Goal: Task Accomplishment & Management: Complete application form

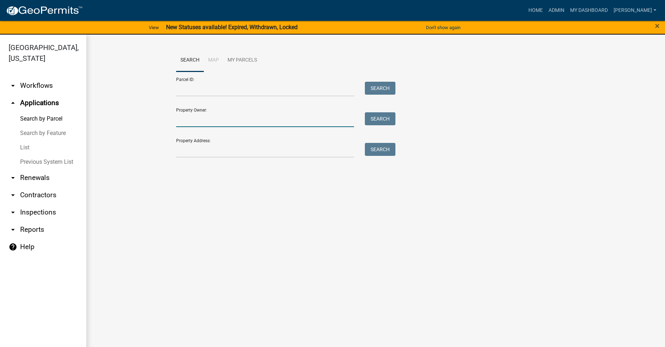
click at [197, 120] on input "Property Owner:" at bounding box center [265, 119] width 178 height 15
click at [188, 150] on input "Property Address:" at bounding box center [265, 150] width 178 height 15
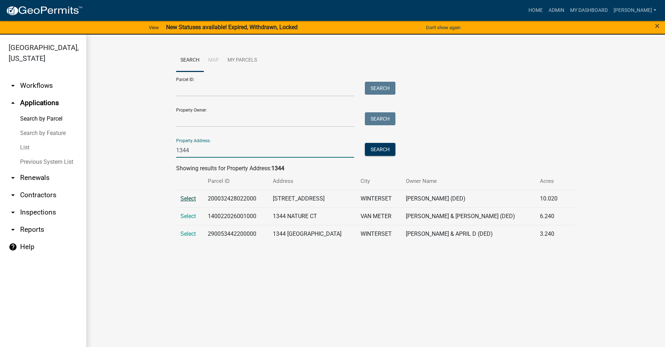
type input "1344"
click at [188, 197] on span "Select" at bounding box center [187, 198] width 15 height 7
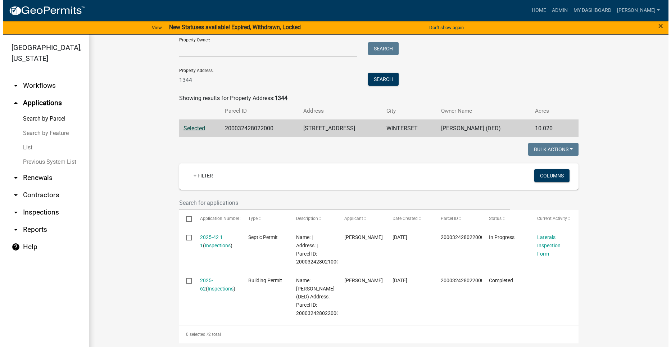
scroll to position [72, 0]
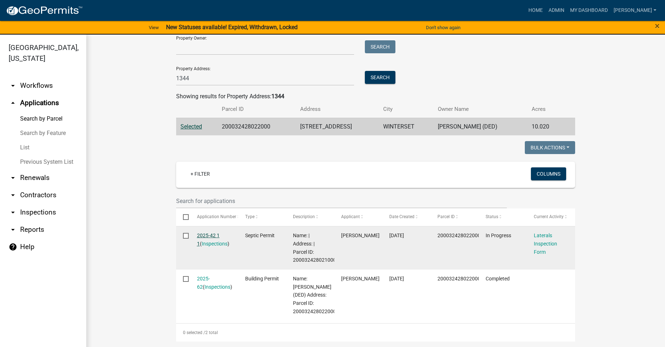
click at [210, 233] on link "2025-42 1 1" at bounding box center [208, 239] width 23 height 14
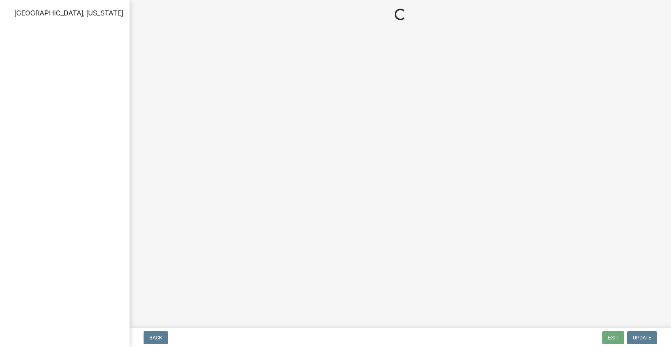
select select "dbe3a1b9-a4b3-48fa-b9c0-fee70399abae"
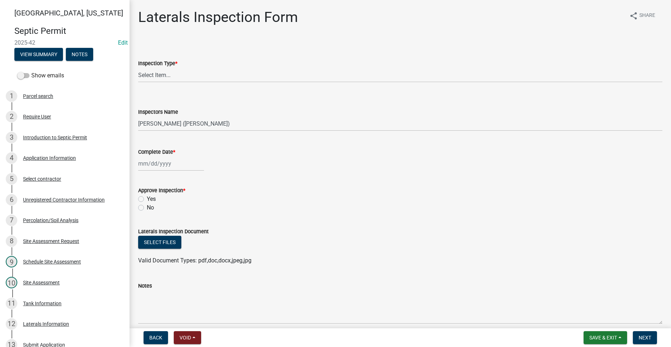
click at [147, 200] on label "Yes" at bounding box center [151, 199] width 9 height 9
click at [147, 199] on input "Yes" at bounding box center [149, 197] width 5 height 5
radio input "true"
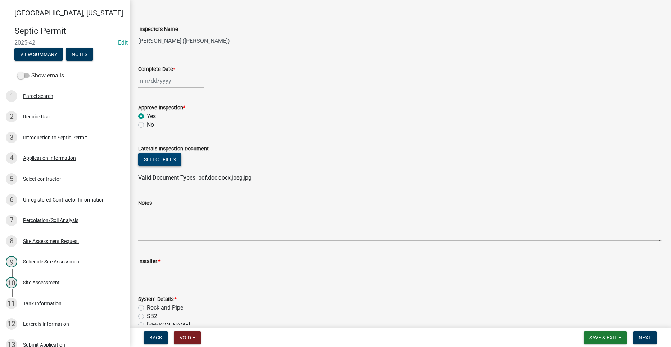
scroll to position [108, 0]
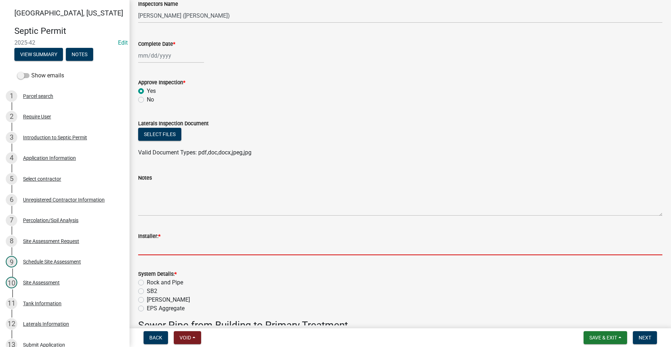
click at [151, 248] on input "Installer: *" at bounding box center [400, 247] width 524 height 15
click at [141, 298] on div "System Details: * Rock and Pipe SB2 [PERSON_NAME] EPS Aggregate" at bounding box center [400, 290] width 524 height 43
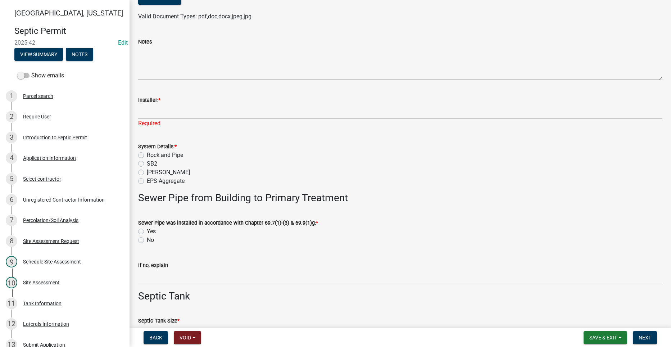
scroll to position [252, 0]
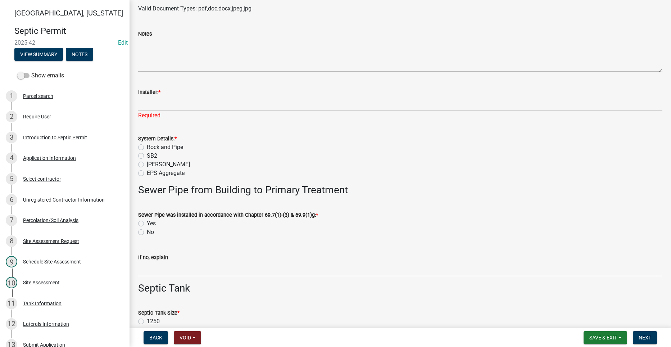
click at [147, 167] on label "[PERSON_NAME]" at bounding box center [168, 164] width 43 height 9
click at [147, 165] on input "[PERSON_NAME]" at bounding box center [149, 162] width 5 height 5
radio input "true"
click at [147, 223] on label "Yes" at bounding box center [151, 223] width 9 height 9
click at [147, 223] on input "Yes" at bounding box center [149, 221] width 5 height 5
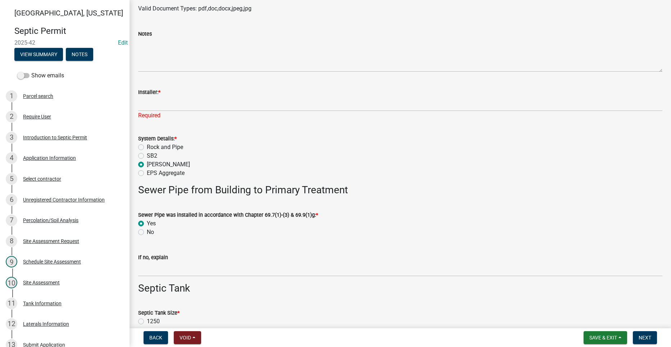
radio input "true"
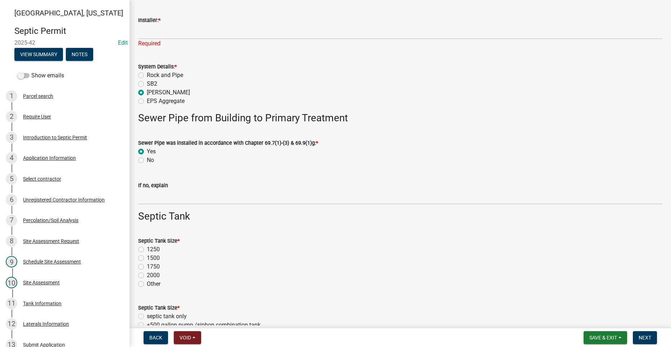
click at [147, 248] on label "1250" at bounding box center [153, 249] width 13 height 9
click at [147, 248] on input "1250" at bounding box center [149, 247] width 5 height 5
radio input "true"
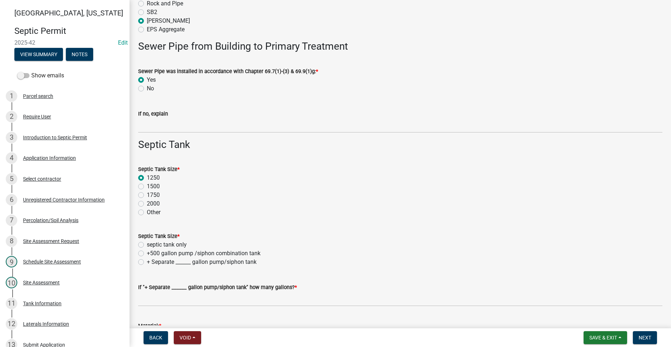
scroll to position [395, 0]
click at [147, 245] on label "septic tank only" at bounding box center [167, 244] width 40 height 9
click at [147, 244] on input "septic tank only" at bounding box center [149, 242] width 5 height 5
radio input "true"
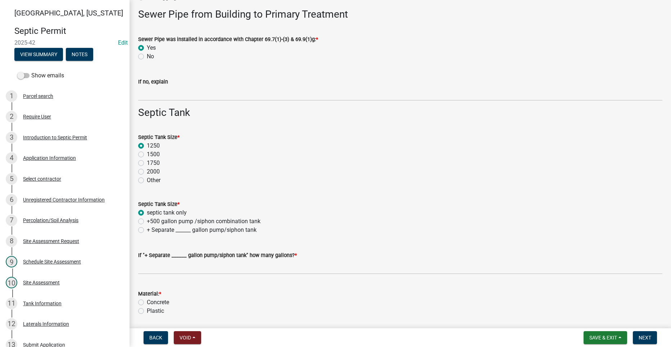
scroll to position [467, 0]
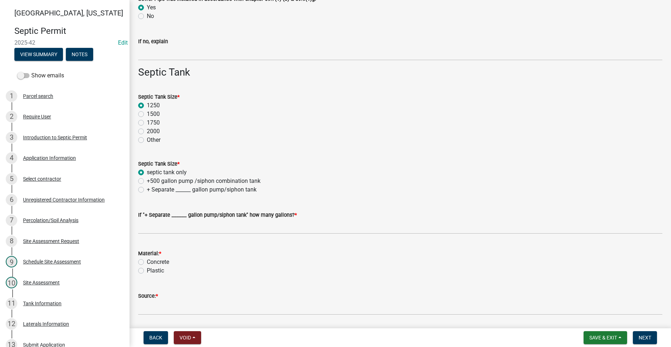
click at [147, 272] on label "Plastic" at bounding box center [155, 270] width 17 height 9
click at [147, 271] on input "Plastic" at bounding box center [149, 268] width 5 height 5
radio input "true"
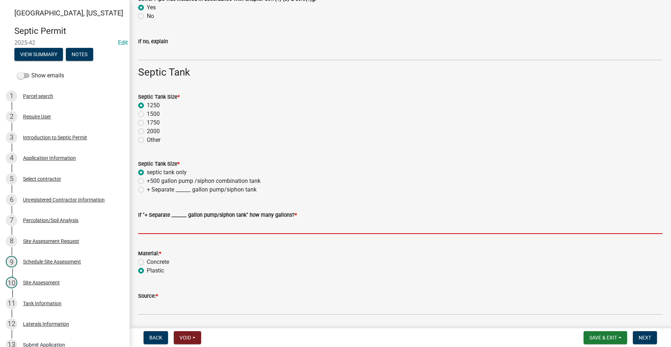
click at [150, 232] on input "text" at bounding box center [400, 226] width 524 height 15
type input "0"
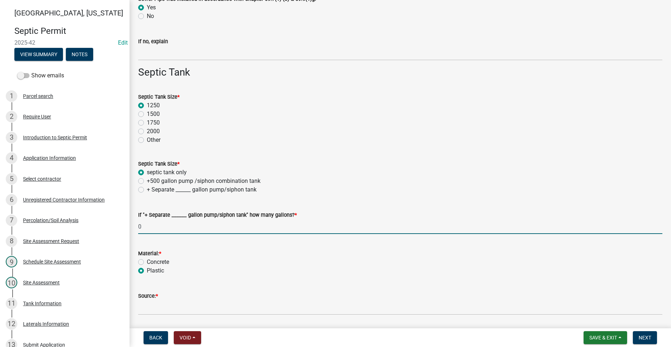
type input "[DATE]"
type input "[PERSON_NAME]"
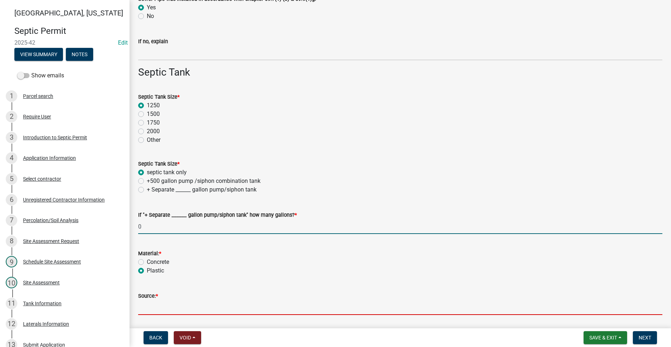
type input "Indianola Precast"
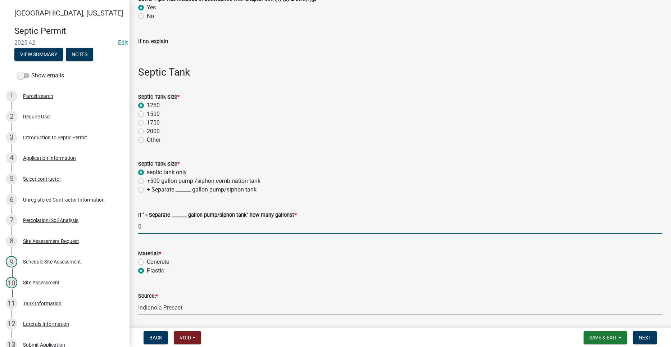
type input "500"
type input "5"
type input "36"
type input "500"
type input "100"
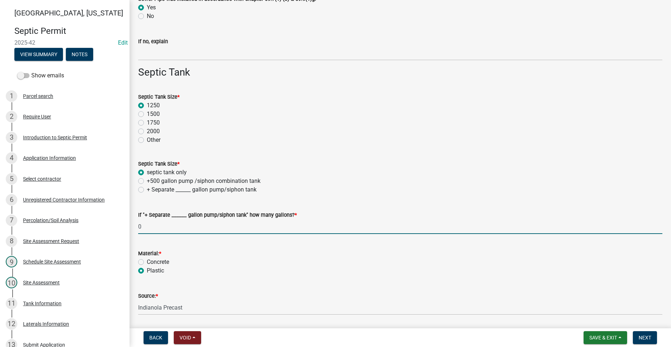
type input "18"
select select "8"
select select "2025"
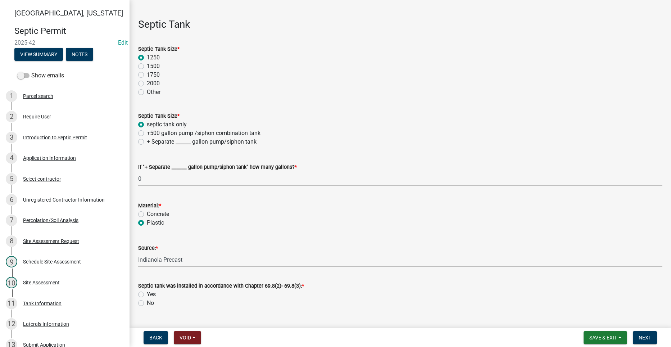
scroll to position [521, 0]
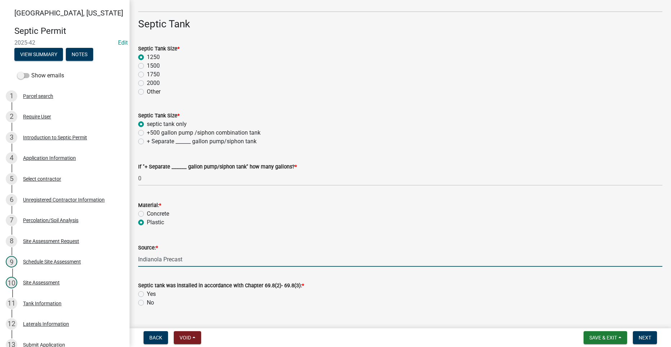
click at [186, 260] on input "Indianola Precast" at bounding box center [400, 259] width 524 height 15
drag, startPoint x: 186, startPoint y: 260, endPoint x: 136, endPoint y: 261, distance: 50.0
click at [136, 261] on div "Source: * Indianola Precast" at bounding box center [400, 249] width 535 height 33
type input "[PERSON_NAME]"
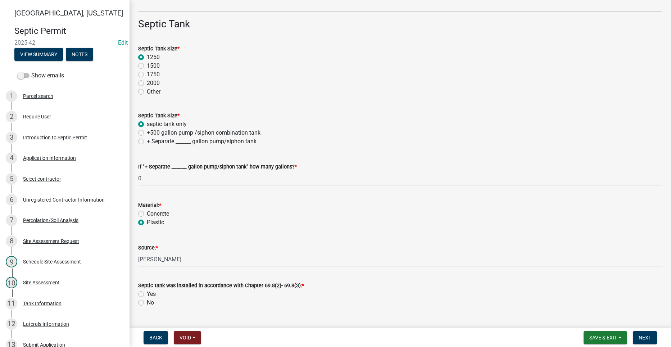
click at [147, 291] on label "Yes" at bounding box center [151, 293] width 9 height 9
click at [147, 291] on input "Yes" at bounding box center [149, 291] width 5 height 5
radio input "true"
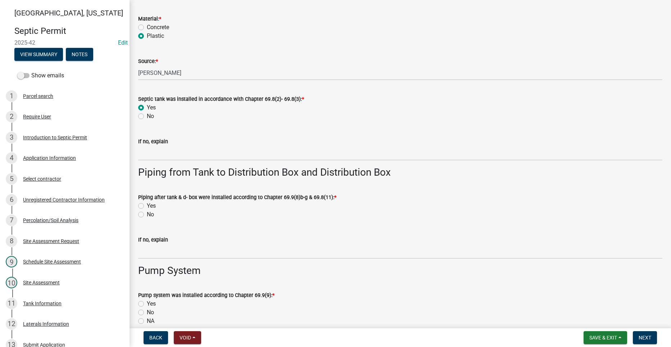
scroll to position [737, 0]
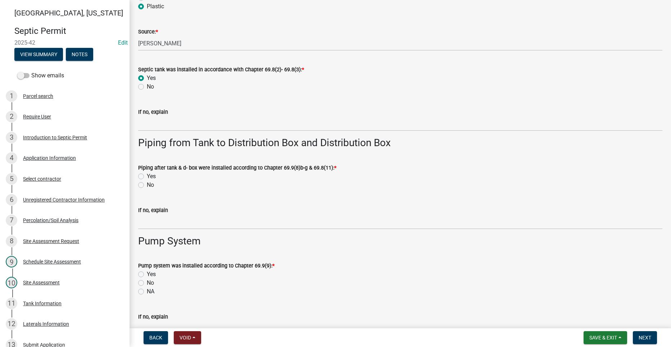
click at [147, 177] on label "Yes" at bounding box center [151, 176] width 9 height 9
click at [147, 177] on input "Yes" at bounding box center [149, 174] width 5 height 5
radio input "true"
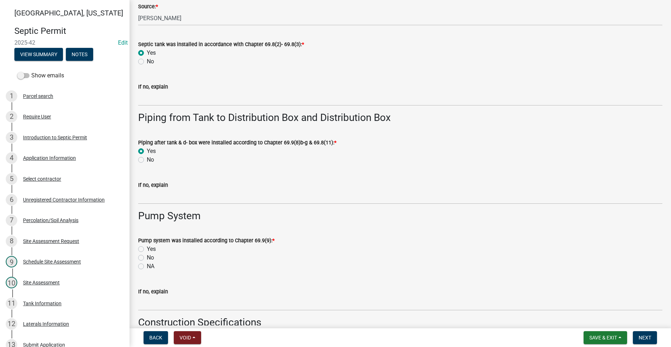
scroll to position [773, 0]
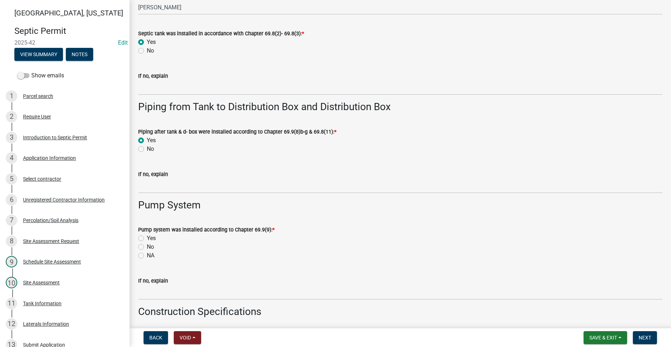
click at [147, 253] on label "NA" at bounding box center [151, 255] width 8 height 9
click at [147, 253] on input "NA" at bounding box center [149, 253] width 5 height 5
radio input "true"
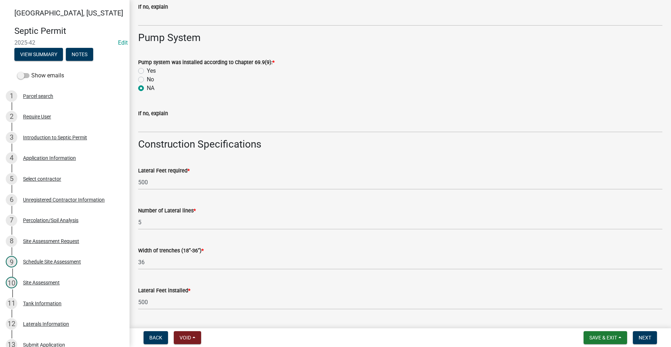
scroll to position [953, 0]
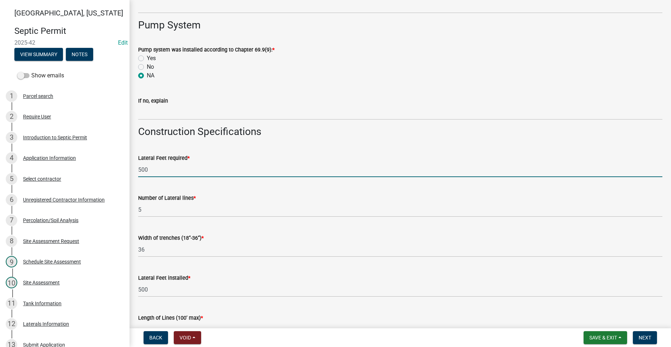
drag, startPoint x: 138, startPoint y: 170, endPoint x: 128, endPoint y: 172, distance: 10.9
click at [128, 172] on div "[GEOGRAPHIC_DATA], [US_STATE] Septic Permit 2025-42 Edit View Summary Notes Sho…" at bounding box center [335, 173] width 671 height 347
type input "100"
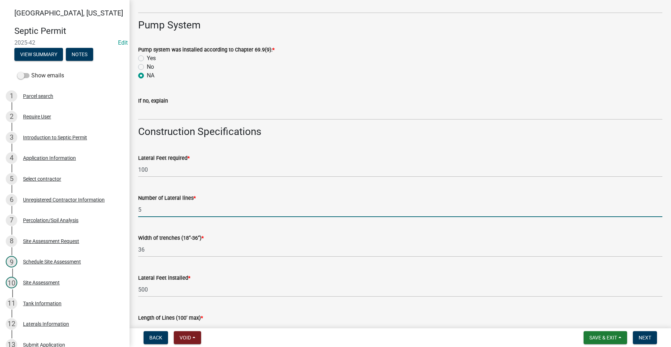
drag, startPoint x: 146, startPoint y: 202, endPoint x: 138, endPoint y: 209, distance: 10.2
click at [138, 209] on input "5" at bounding box center [400, 209] width 524 height 15
type input "1"
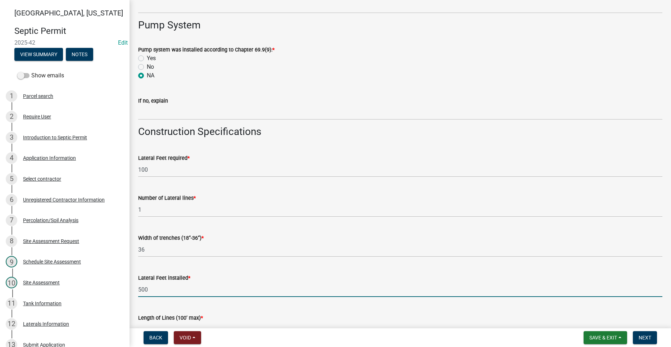
drag, startPoint x: 148, startPoint y: 288, endPoint x: 137, endPoint y: 289, distance: 10.5
click at [137, 289] on div "Lateral Feet installed * 500" at bounding box center [400, 279] width 535 height 33
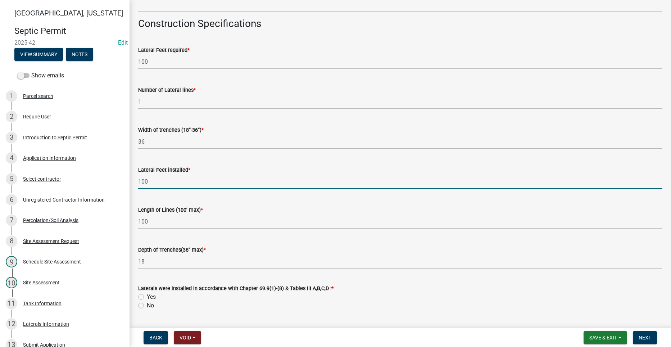
scroll to position [1097, 0]
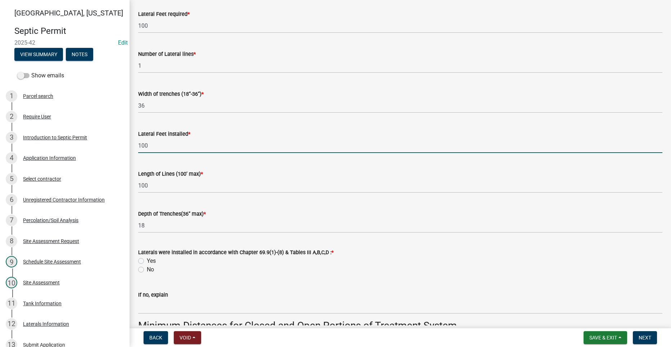
type input "100"
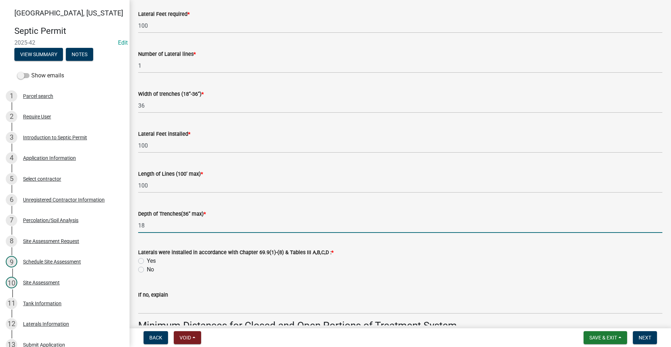
drag, startPoint x: 149, startPoint y: 226, endPoint x: 137, endPoint y: 227, distance: 12.6
click at [137, 227] on div "Depth of Trenches(36” max) * 18" at bounding box center [400, 215] width 535 height 33
type input "32"
click at [334, 271] on div "No" at bounding box center [400, 269] width 524 height 9
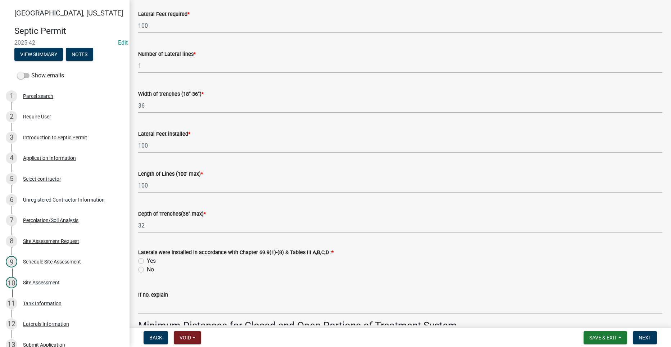
click at [147, 270] on label "No" at bounding box center [150, 269] width 7 height 9
click at [147, 270] on input "No" at bounding box center [149, 267] width 5 height 5
radio input "true"
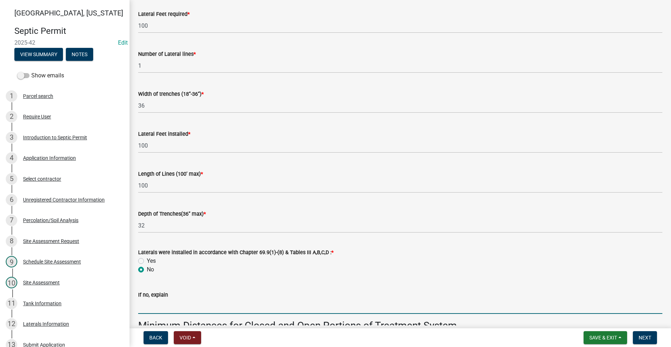
click at [168, 304] on input "If no, explain" at bounding box center [400, 306] width 524 height 15
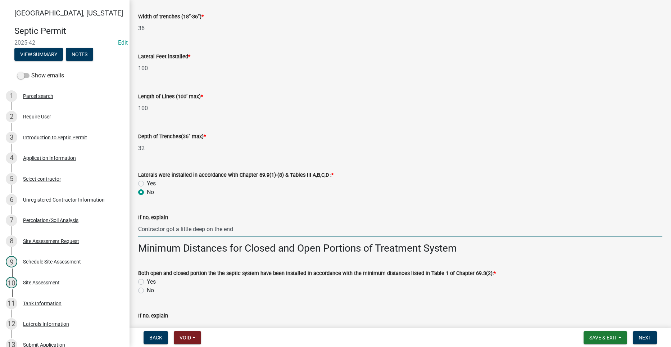
scroll to position [1204, 0]
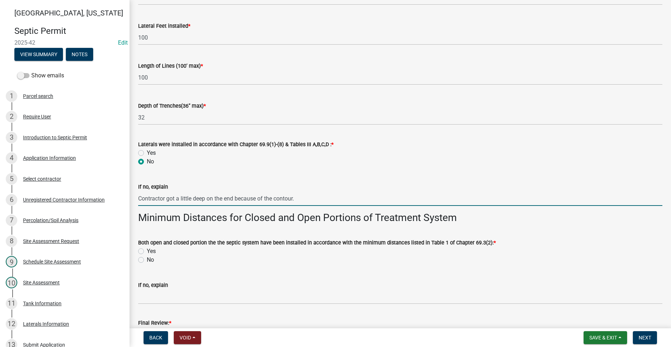
type input "Contractor got a little deep on the end because of the contour."
click at [147, 252] on label "Yes" at bounding box center [151, 251] width 9 height 9
click at [147, 251] on input "Yes" at bounding box center [149, 249] width 5 height 5
radio input "true"
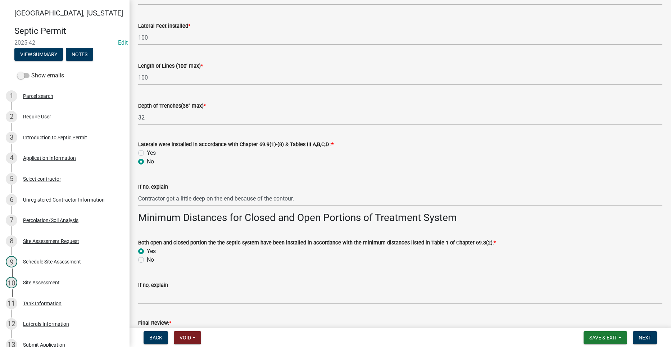
scroll to position [1258, 0]
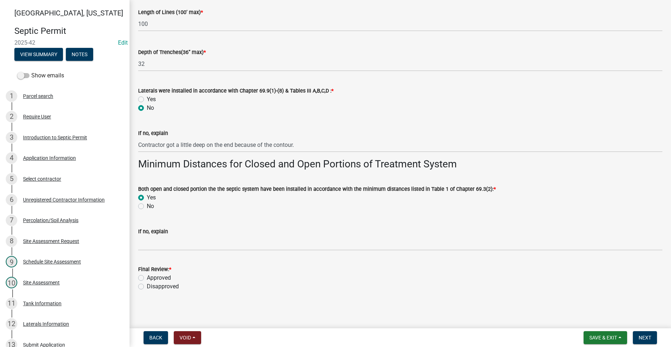
click at [147, 278] on label "Approved" at bounding box center [159, 277] width 24 height 9
click at [147, 278] on input "Approved" at bounding box center [149, 275] width 5 height 5
radio input "true"
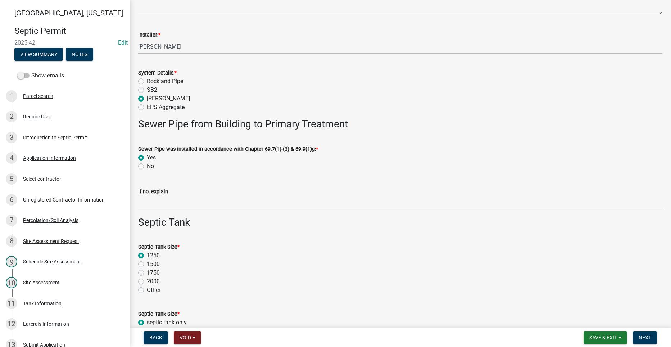
scroll to position [251, 0]
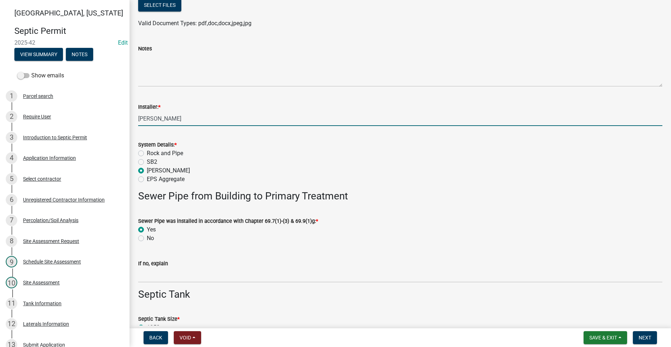
drag, startPoint x: 163, startPoint y: 119, endPoint x: 138, endPoint y: 121, distance: 24.9
click at [138, 121] on div "Installer: * [PERSON_NAME]" at bounding box center [400, 108] width 535 height 33
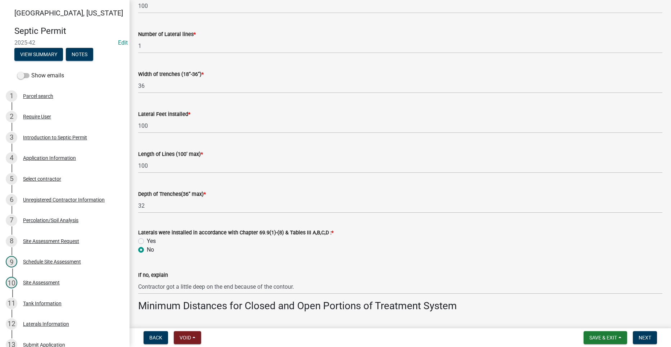
scroll to position [1258, 0]
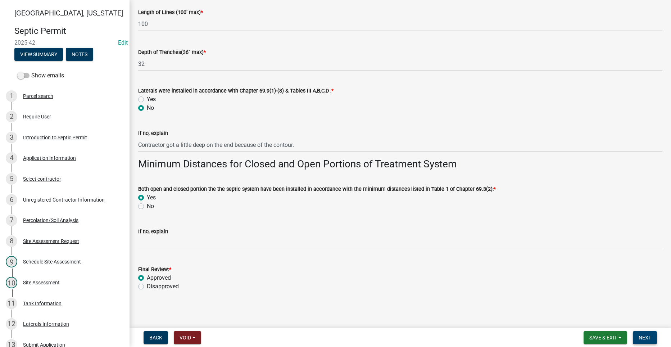
type input "[US_STATE] Water & Waste systems"
click at [649, 337] on span "Next" at bounding box center [644, 337] width 13 height 6
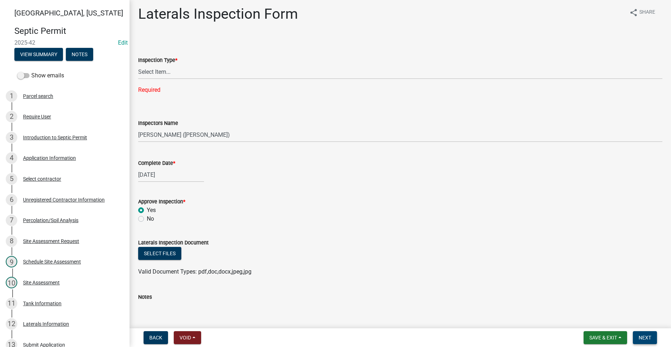
scroll to position [0, 0]
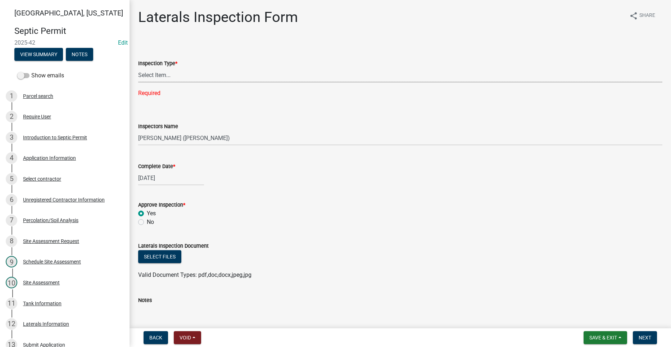
click at [173, 74] on select "Select Item... Laterals" at bounding box center [400, 75] width 524 height 15
click at [138, 68] on select "Select Item... Laterals" at bounding box center [400, 75] width 524 height 15
select select "f2871670-fe83-4942-b8e9-560e0ba620f8"
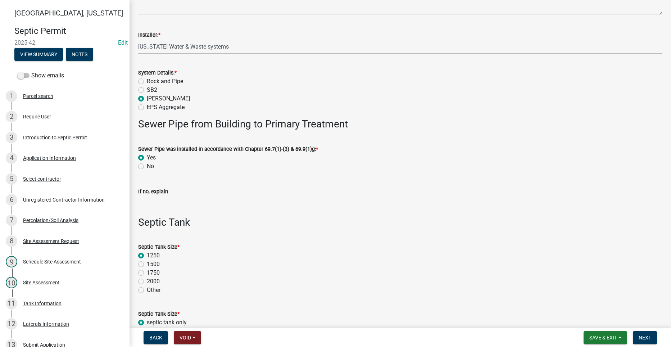
scroll to position [503, 0]
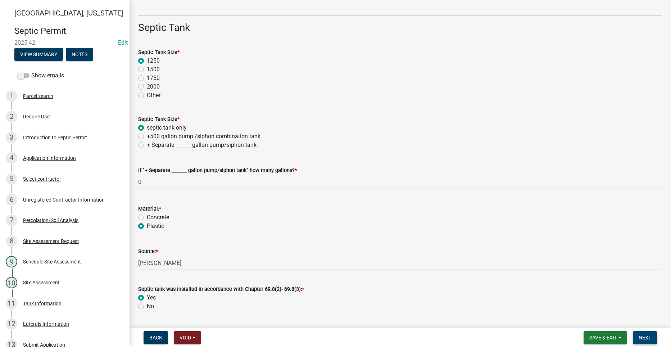
click at [642, 334] on span "Next" at bounding box center [644, 337] width 13 height 6
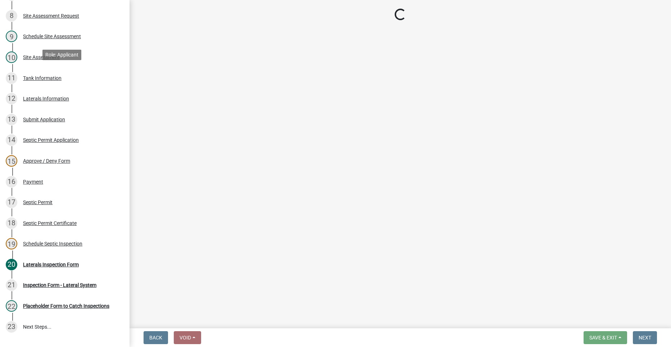
scroll to position [252, 0]
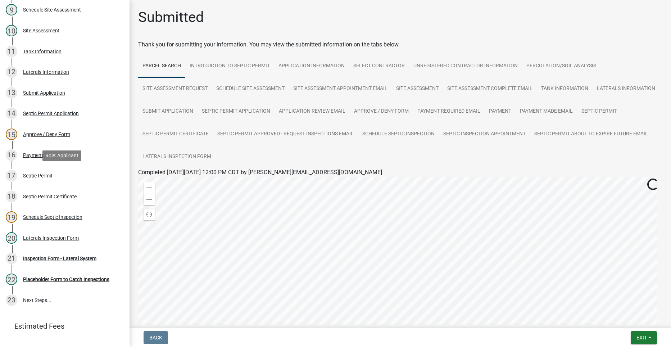
click at [32, 175] on div "Septic Permit" at bounding box center [37, 175] width 29 height 5
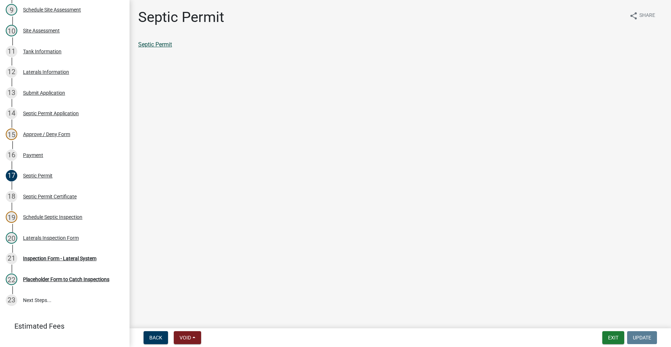
click at [161, 45] on link "Septic Permit" at bounding box center [155, 44] width 34 height 7
click at [49, 258] on div "Inspection Form - Lateral System" at bounding box center [59, 258] width 73 height 5
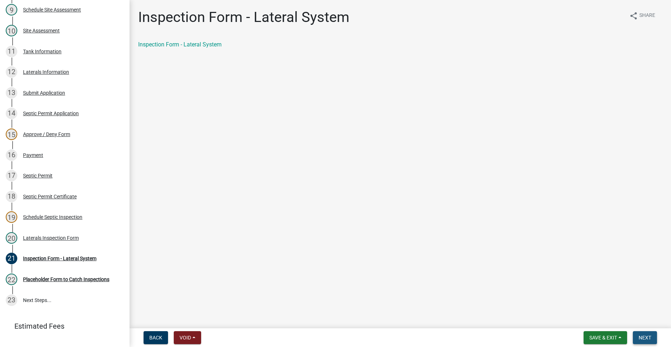
click at [643, 331] on button "Next" at bounding box center [644, 337] width 24 height 13
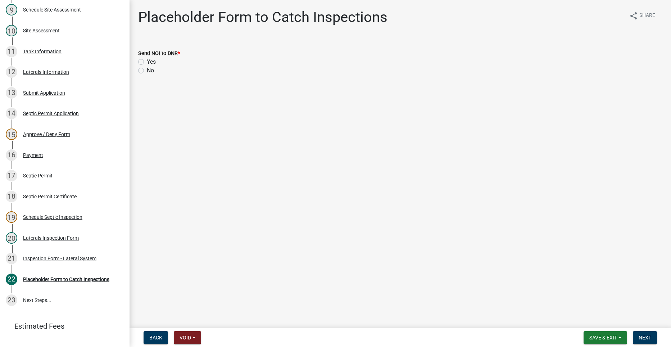
click at [147, 68] on label "No" at bounding box center [150, 70] width 7 height 9
click at [147, 68] on input "No" at bounding box center [149, 68] width 5 height 5
radio input "true"
click at [645, 335] on span "Next" at bounding box center [644, 337] width 13 height 6
